Goal: Find specific page/section: Find specific page/section

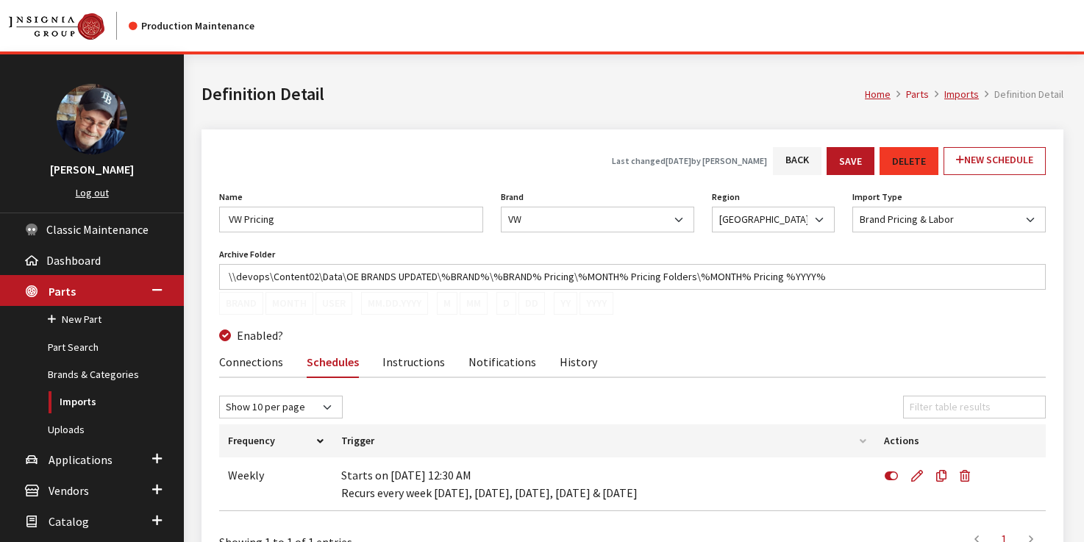
scroll to position [112, 0]
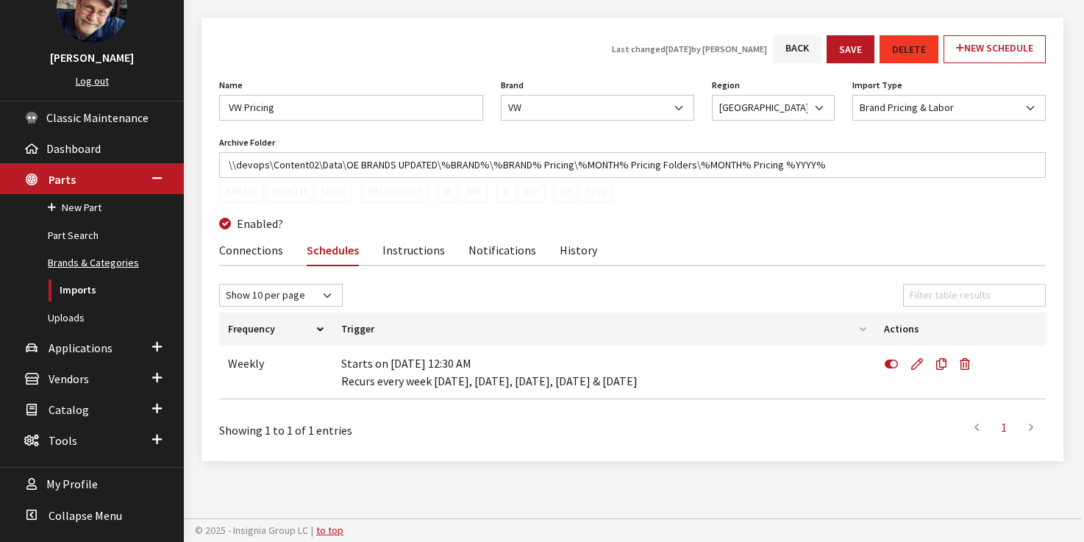
click at [88, 258] on link "Brands & Categories" at bounding box center [92, 262] width 184 height 27
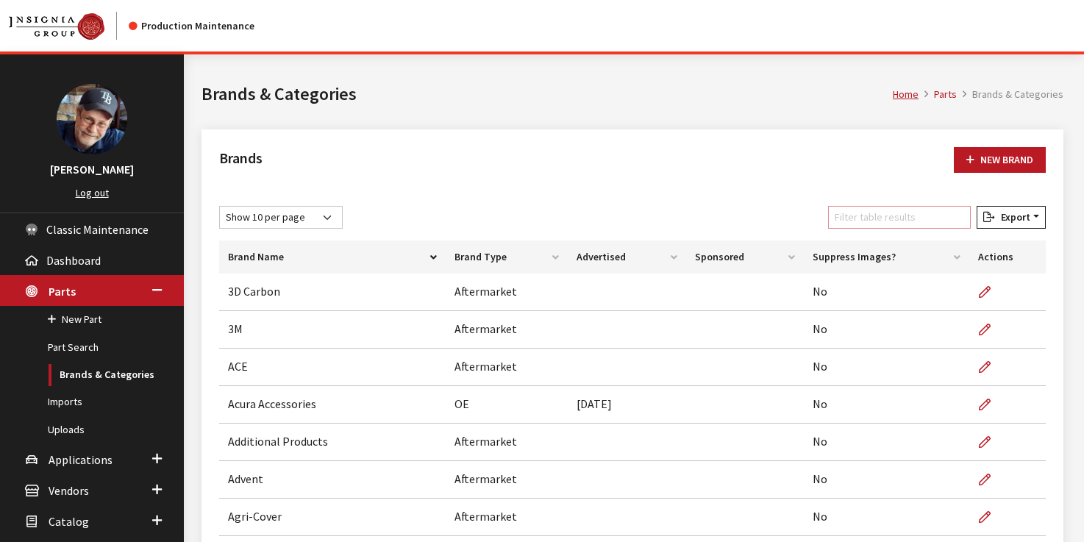
click at [865, 218] on input "Filter table results" at bounding box center [899, 217] width 143 height 23
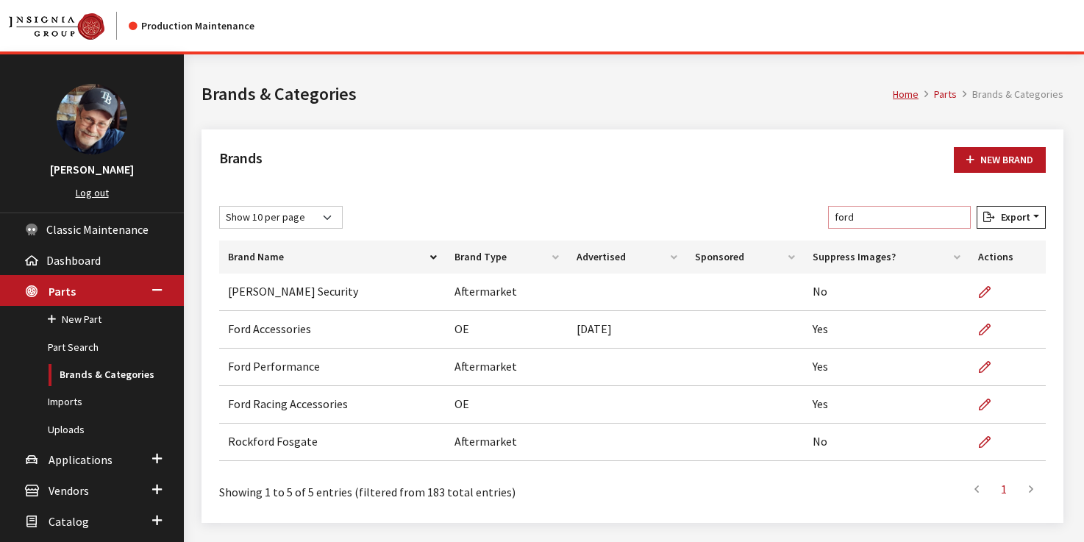
type input "ford"
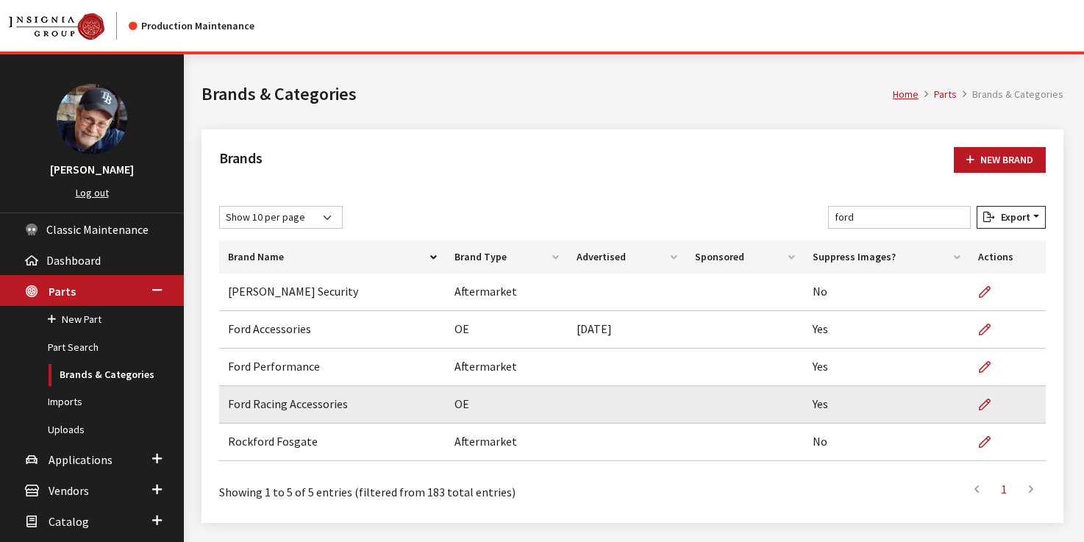
click at [356, 406] on td "Ford Racing Accessories" at bounding box center [332, 404] width 226 height 37
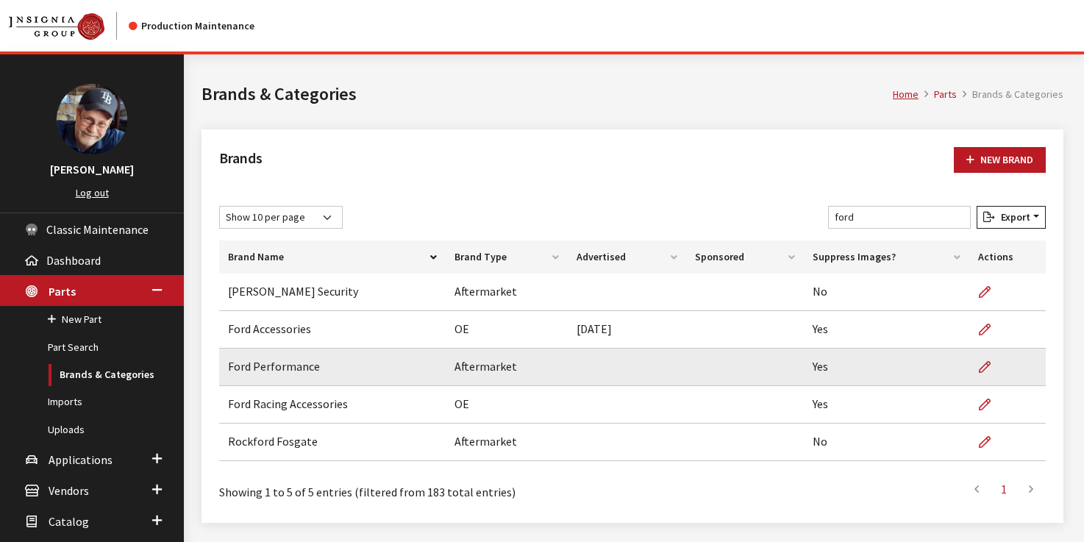
click at [321, 371] on td "Ford Performance" at bounding box center [332, 366] width 226 height 37
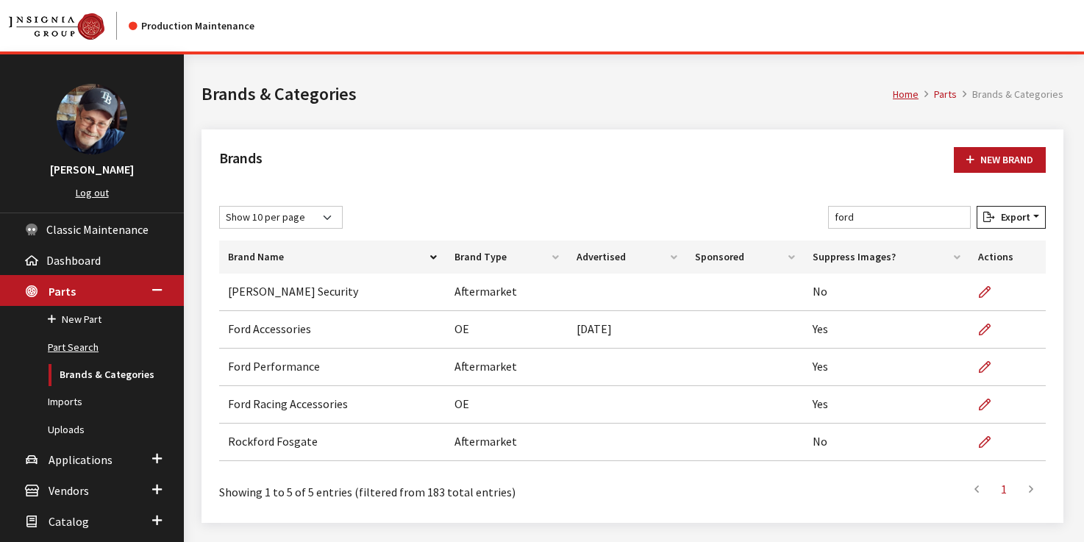
click at [75, 348] on link "Part Search" at bounding box center [92, 347] width 184 height 27
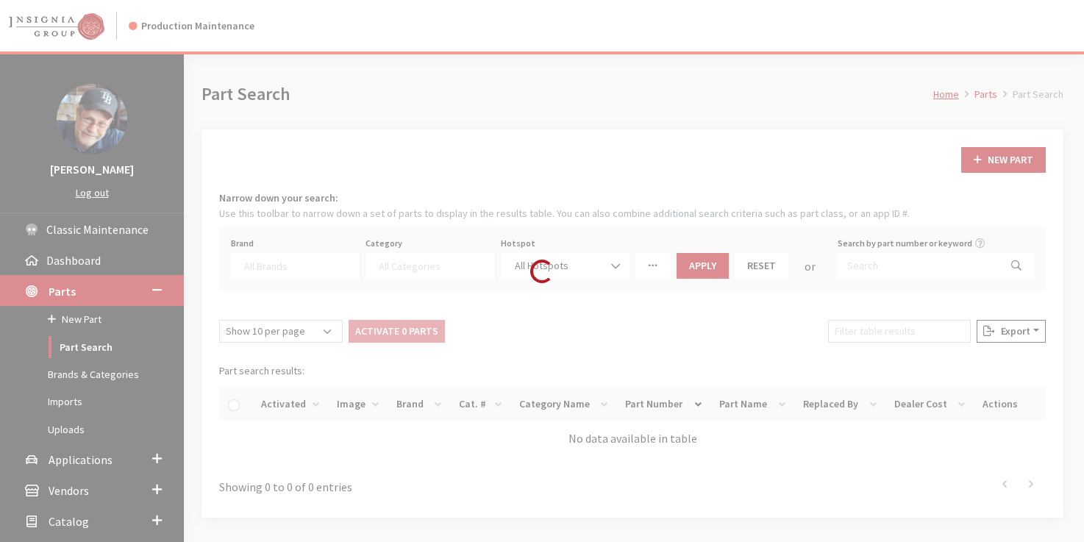
select select
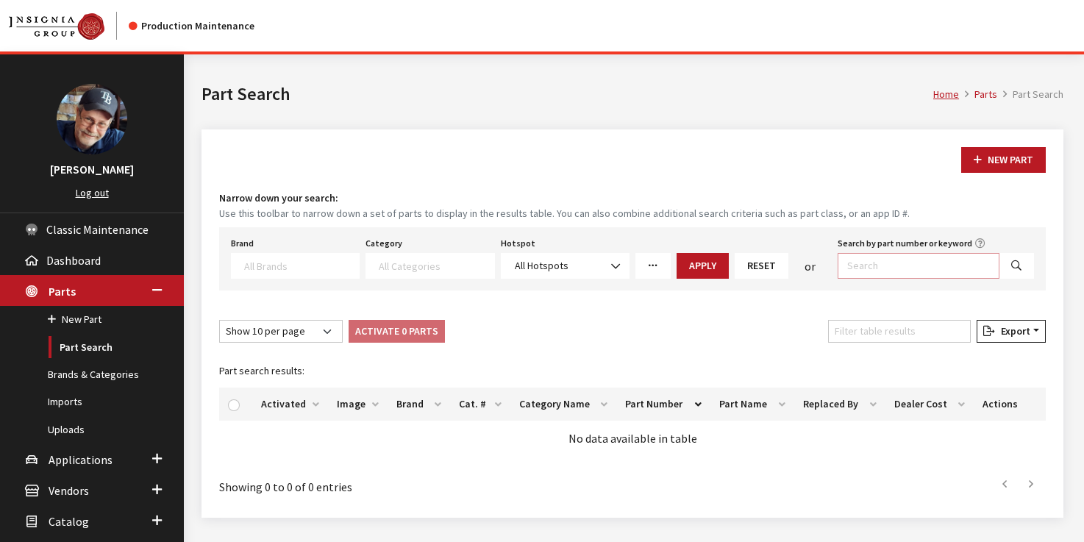
click at [860, 256] on input "Search by part number or keyword" at bounding box center [918, 266] width 162 height 26
paste input "302-146"
type input "302-146"
drag, startPoint x: 1015, startPoint y: 266, endPoint x: 1005, endPoint y: 274, distance: 13.1
click at [1015, 267] on icon "Search" at bounding box center [1016, 266] width 10 height 10
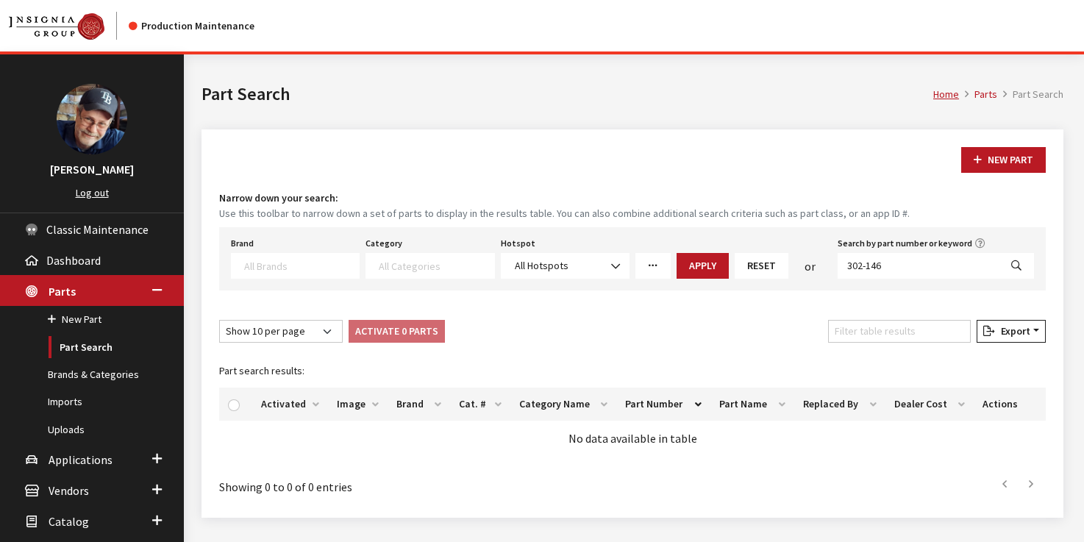
select select
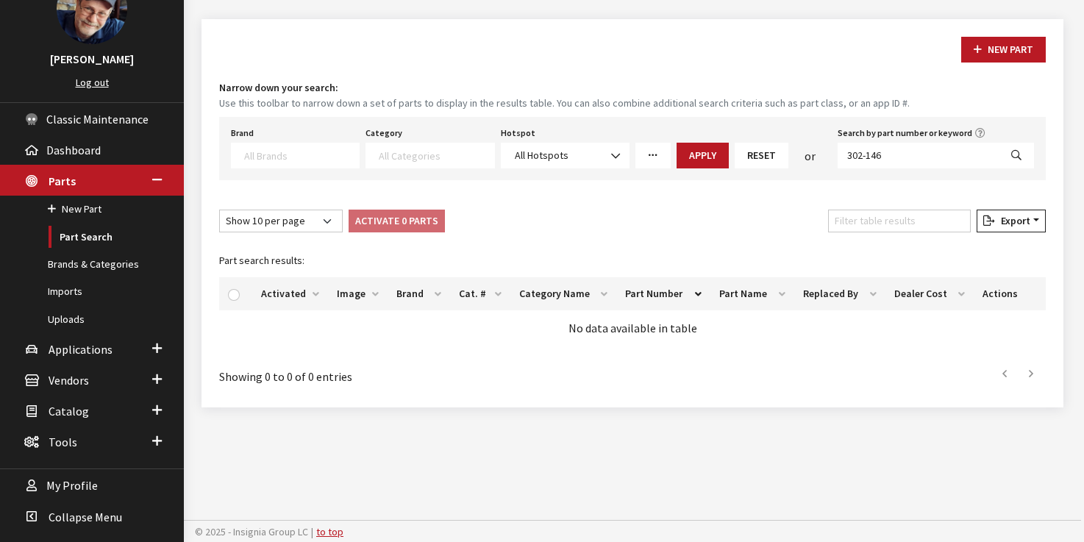
scroll to position [112, 0]
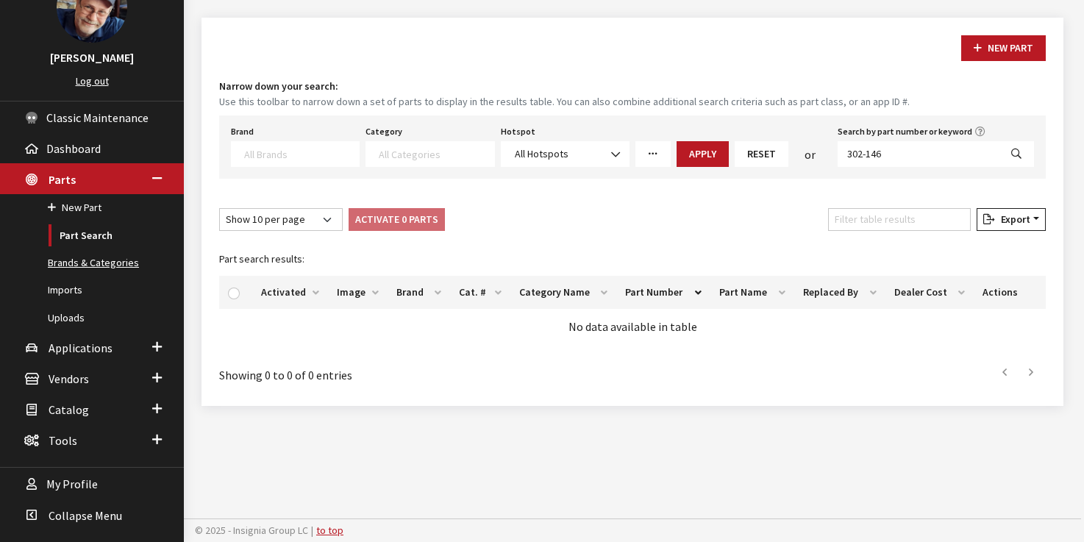
click at [92, 263] on link "Brands & Categories" at bounding box center [92, 262] width 184 height 27
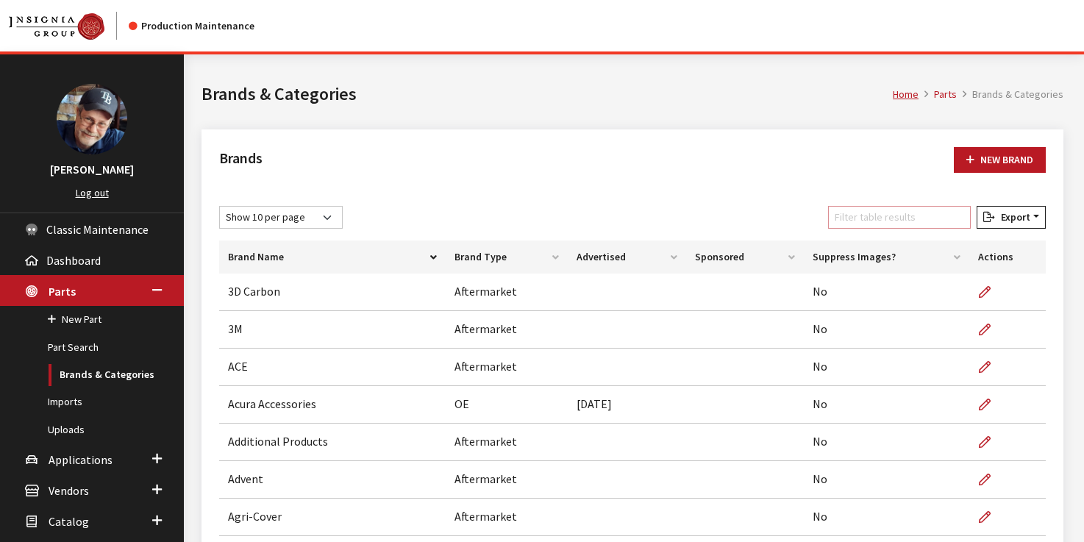
click at [884, 218] on input "Filter table results" at bounding box center [899, 217] width 143 height 23
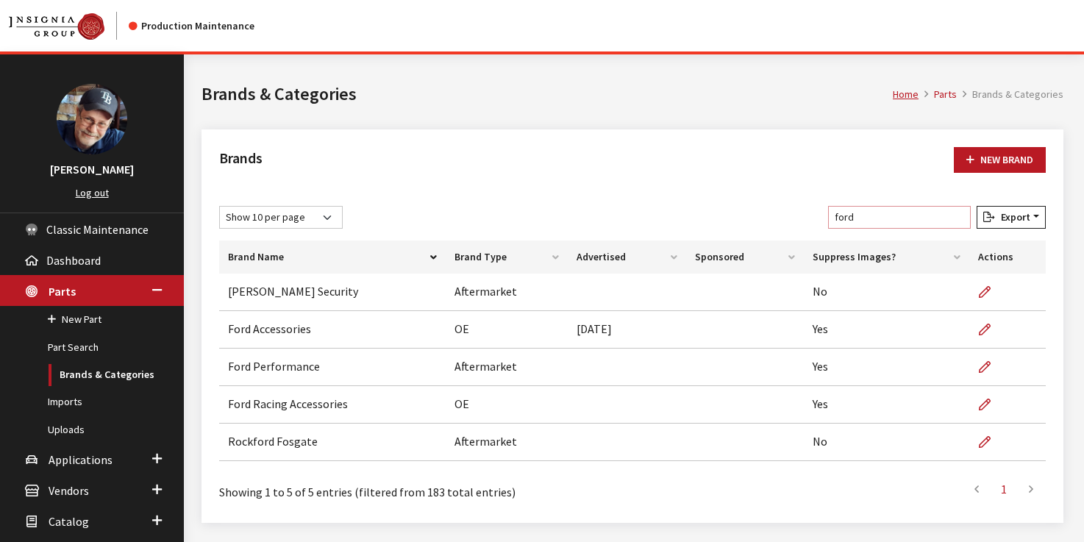
type input "ford"
